Goal: Task Accomplishment & Management: Complete application form

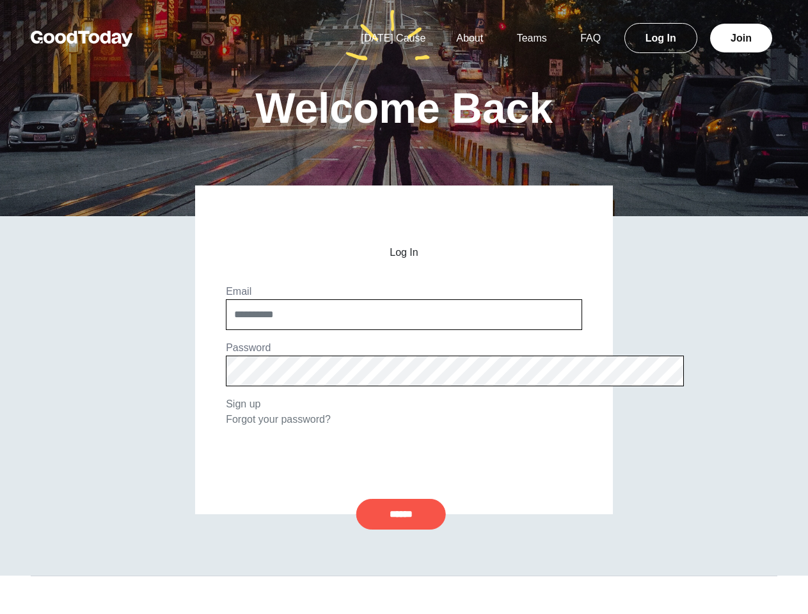
click at [401, 515] on input "******" at bounding box center [401, 514] width 90 height 31
